Goal: Check status

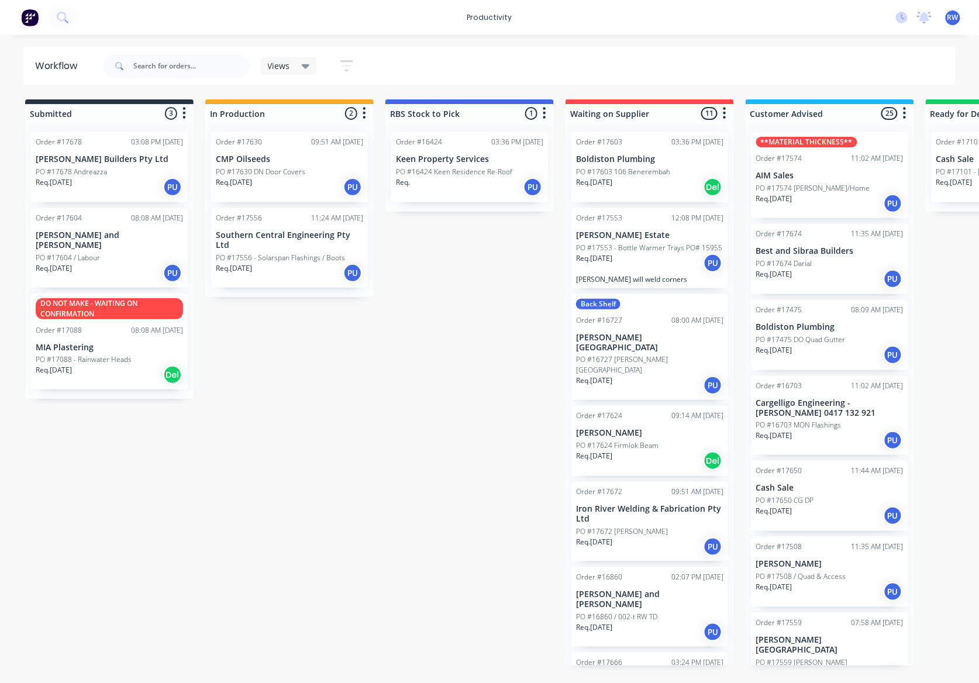
click at [95, 173] on p "PO #17678 Andreazza" at bounding box center [71, 172] width 71 height 11
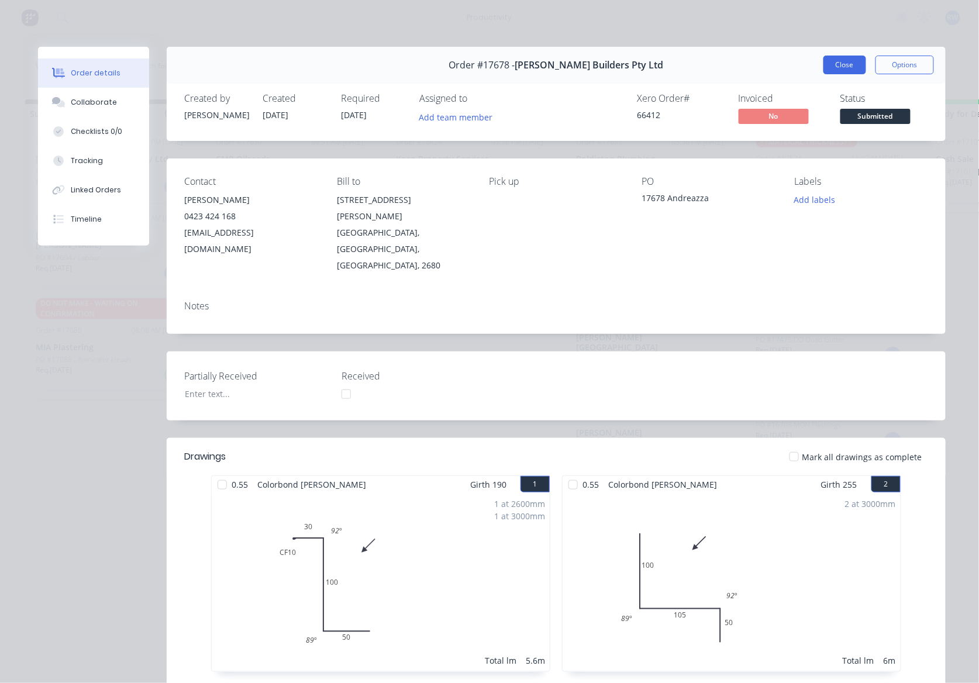
click at [849, 65] on button "Close" at bounding box center [844, 65] width 43 height 19
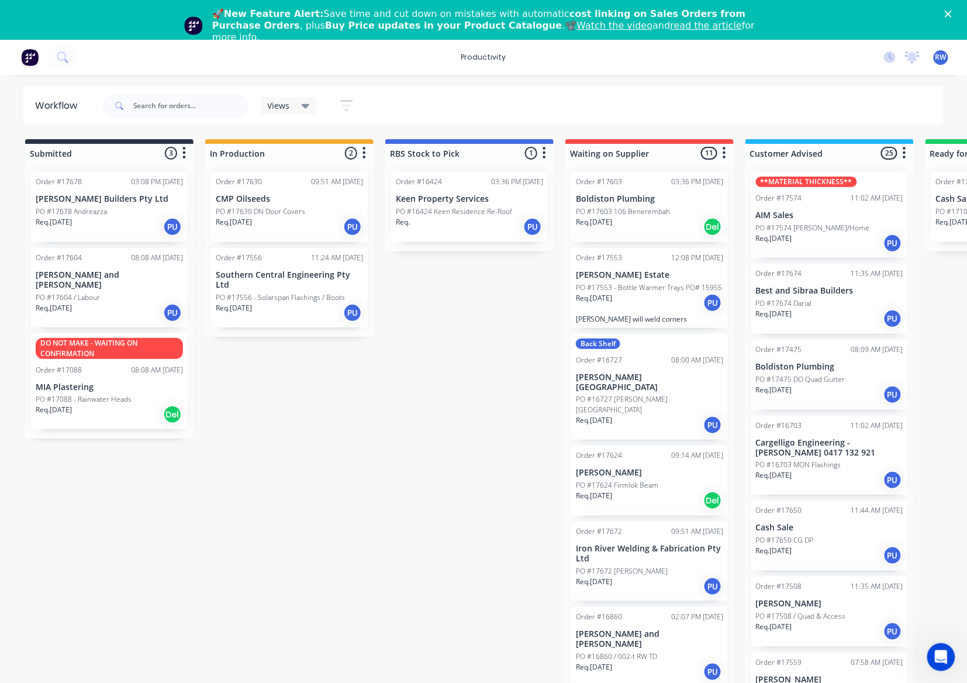
click at [300, 316] on div "Order #17556 11:24 AM [DATE] Southern Central Engineering Pty Ltd PO #17556 - S…" at bounding box center [289, 287] width 157 height 79
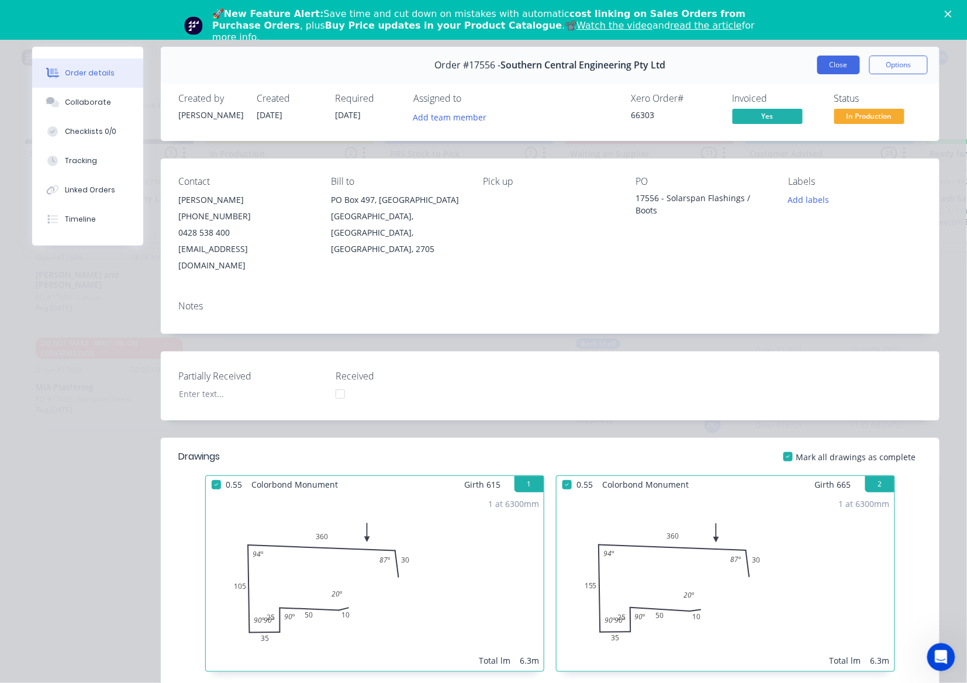
click at [832, 61] on button "Close" at bounding box center [838, 65] width 43 height 19
